Goal: Information Seeking & Learning: Learn about a topic

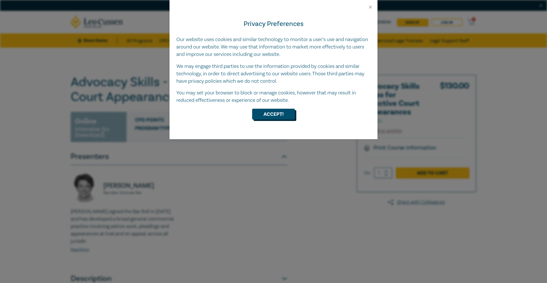
click at [283, 114] on button "Accept!" at bounding box center [273, 114] width 43 height 11
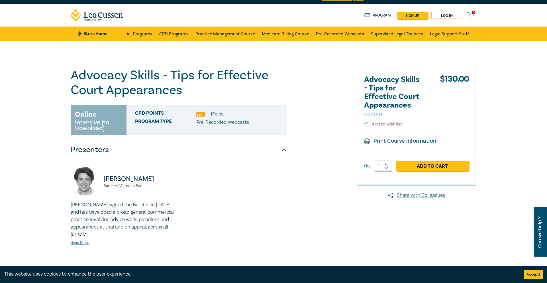
scroll to position [8, 0]
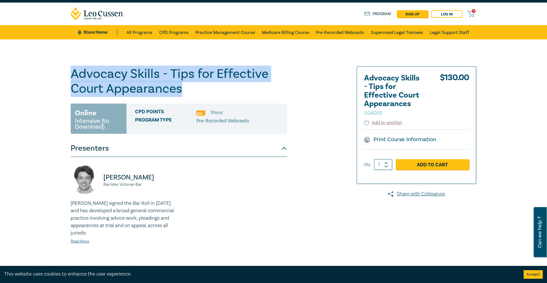
drag, startPoint x: 190, startPoint y: 91, endPoint x: 66, endPoint y: 77, distance: 124.8
click at [66, 77] on div "Advocacy Skills - Tips for Effective Court Appearances O24010 Online Intensive …" at bounding box center [273, 181] width 547 height 284
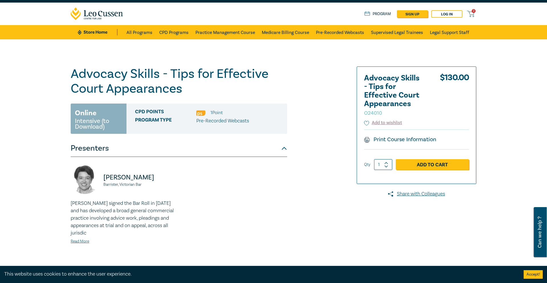
click at [74, 77] on h1 "Advocacy Skills - Tips for Effective Court Appearances O24010" at bounding box center [179, 81] width 217 height 30
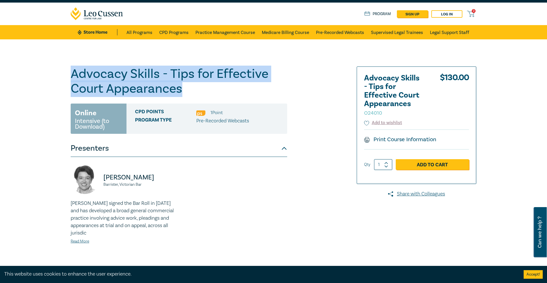
drag, startPoint x: 70, startPoint y: 75, endPoint x: 186, endPoint y: 92, distance: 117.8
click at [186, 92] on div "Advocacy Skills - Tips for Effective Court Appearances O24010 Online Intensive …" at bounding box center [204, 180] width 275 height 229
click at [186, 92] on h1 "Advocacy Skills - Tips for Effective Court Appearances O24010" at bounding box center [179, 81] width 217 height 30
drag, startPoint x: 185, startPoint y: 91, endPoint x: 80, endPoint y: 67, distance: 107.5
click at [80, 66] on h1 "Advocacy Skills - Tips for Effective Court Appearances O24010" at bounding box center [179, 81] width 217 height 30
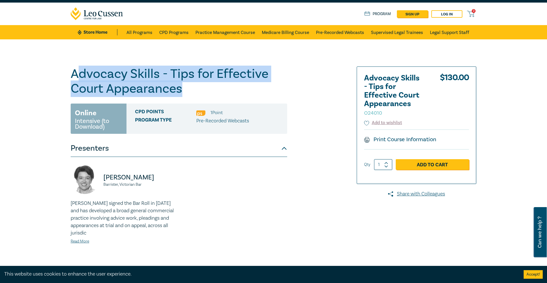
click at [80, 67] on h1 "Advocacy Skills - Tips for Effective Court Appearances O24010" at bounding box center [179, 81] width 217 height 30
drag, startPoint x: 72, startPoint y: 70, endPoint x: 179, endPoint y: 91, distance: 108.7
click at [179, 91] on h1 "Advocacy Skills - Tips for Effective Court Appearances O24010" at bounding box center [179, 81] width 217 height 30
drag, startPoint x: 183, startPoint y: 91, endPoint x: 63, endPoint y: 78, distance: 120.4
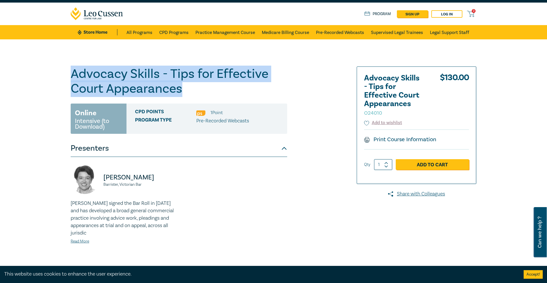
click at [63, 78] on div "Advocacy Skills - Tips for Effective Court Appearances O24010 Online Intensive …" at bounding box center [273, 181] width 547 height 284
drag, startPoint x: 185, startPoint y: 92, endPoint x: 76, endPoint y: 73, distance: 111.0
click at [76, 73] on h1 "Advocacy Skills - Tips for Effective Court Appearances O24010" at bounding box center [179, 81] width 217 height 30
drag, startPoint x: 71, startPoint y: 73, endPoint x: 194, endPoint y: 86, distance: 122.9
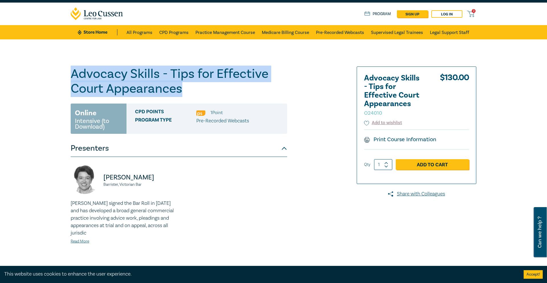
click at [194, 86] on h1 "Advocacy Skills - Tips for Effective Court Appearances O24010" at bounding box center [179, 81] width 217 height 30
drag, startPoint x: 186, startPoint y: 86, endPoint x: 72, endPoint y: 74, distance: 115.2
click at [72, 74] on h1 "Advocacy Skills - Tips for Effective Court Appearances O24010" at bounding box center [179, 81] width 217 height 30
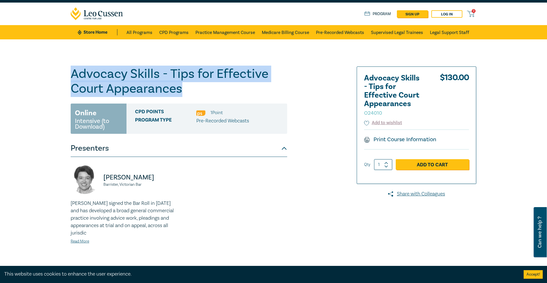
drag, startPoint x: 184, startPoint y: 91, endPoint x: 72, endPoint y: 75, distance: 113.1
click at [72, 75] on h1 "Advocacy Skills - Tips for Effective Court Appearances O24010" at bounding box center [179, 81] width 217 height 30
copy h1 "Advocacy Skills - Tips for Effective Court Appearances"
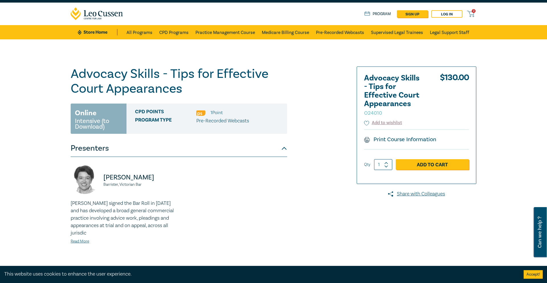
click at [243, 97] on div "Advocacy Skills - Tips for Effective Court Appearances O24010 Online Intensive …" at bounding box center [179, 180] width 217 height 229
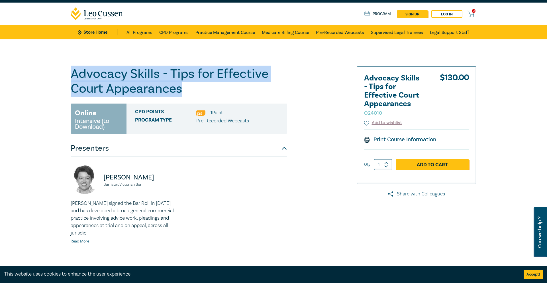
drag, startPoint x: 218, startPoint y: 94, endPoint x: 67, endPoint y: 74, distance: 151.9
click at [67, 74] on div "Advocacy Skills - Tips for Effective Court Appearances O24010 Online Intensive …" at bounding box center [204, 180] width 275 height 229
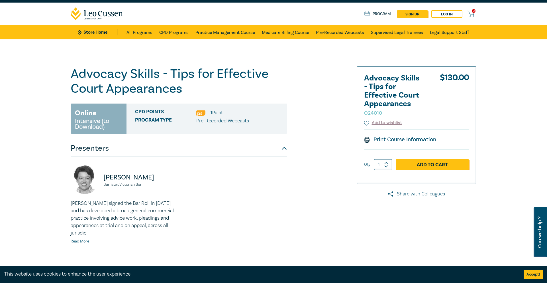
click at [68, 74] on div "Advocacy Skills - Tips for Effective Court Appearances O24010 Online Intensive …" at bounding box center [204, 180] width 275 height 229
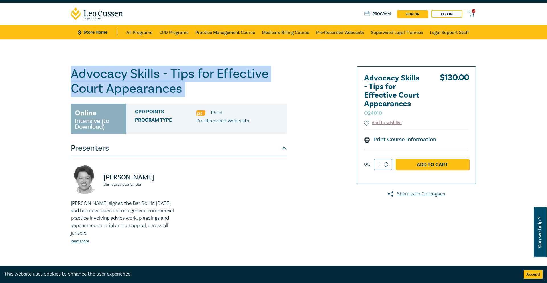
drag, startPoint x: 68, startPoint y: 74, endPoint x: 188, endPoint y: 85, distance: 120.3
click at [188, 85] on div "Advocacy Skills - Tips for Effective Court Appearances O24010 Online Intensive …" at bounding box center [204, 180] width 275 height 229
click at [188, 85] on h1 "Advocacy Skills - Tips for Effective Court Appearances O24010" at bounding box center [179, 81] width 217 height 30
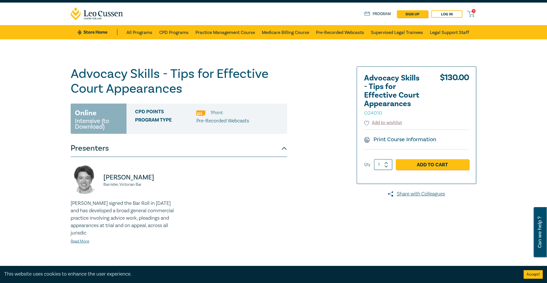
click at [118, 72] on h1 "Advocacy Skills - Tips for Effective Court Appearances O24010" at bounding box center [179, 81] width 217 height 30
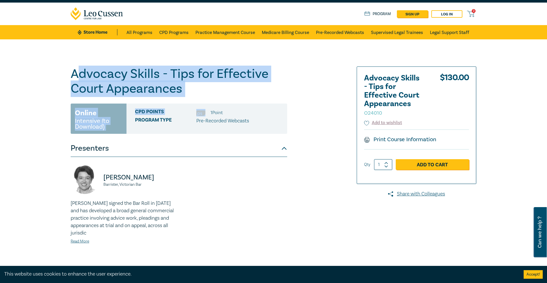
drag, startPoint x: 78, startPoint y: 74, endPoint x: 199, endPoint y: 100, distance: 123.9
click at [199, 100] on div "Advocacy Skills - Tips for Effective Court Appearances O24010 Online Intensive …" at bounding box center [179, 180] width 217 height 229
click at [191, 85] on h1 "Advocacy Skills - Tips for Effective Court Appearances O24010" at bounding box center [179, 81] width 217 height 30
